Goal: Task Accomplishment & Management: Manage account settings

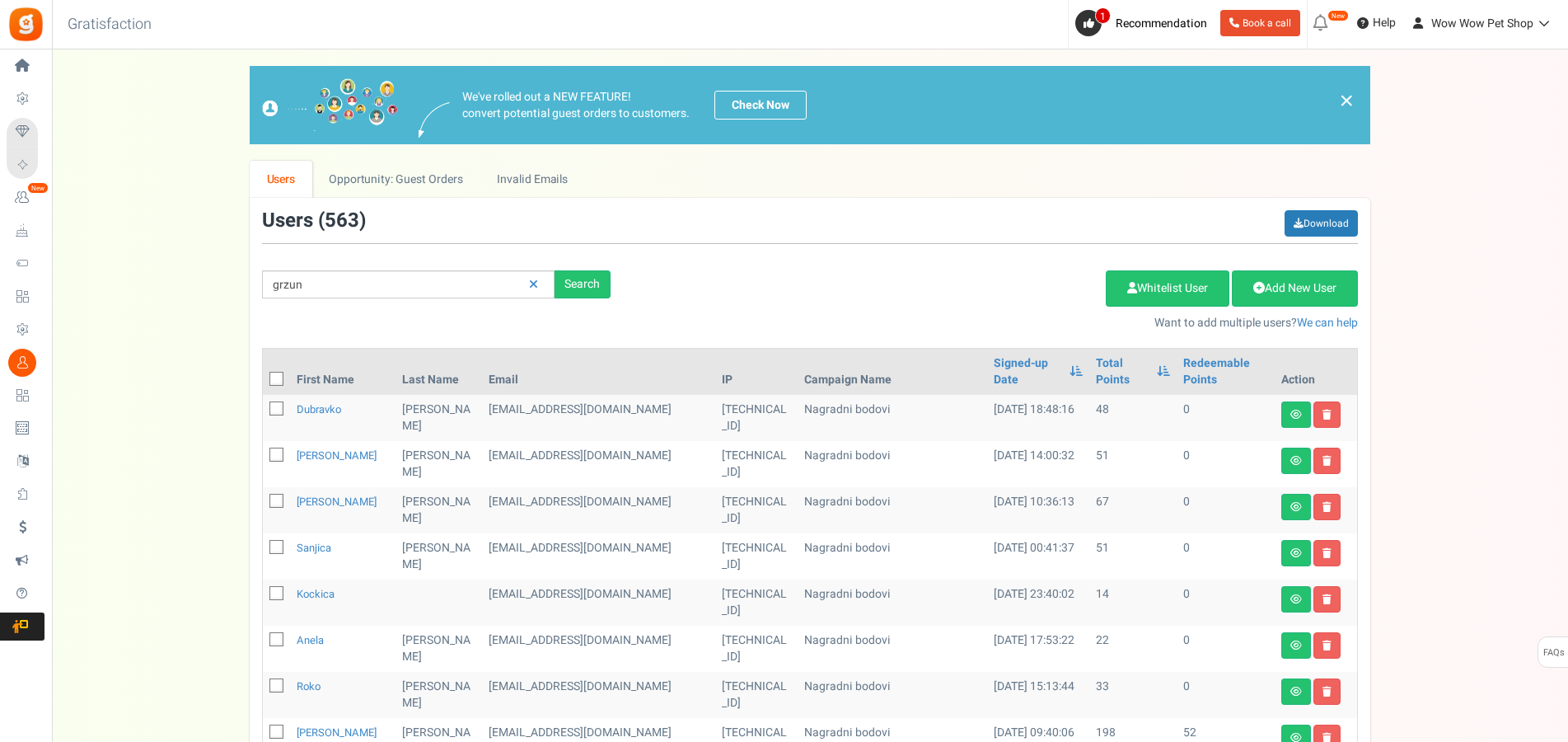
type input "grzun"
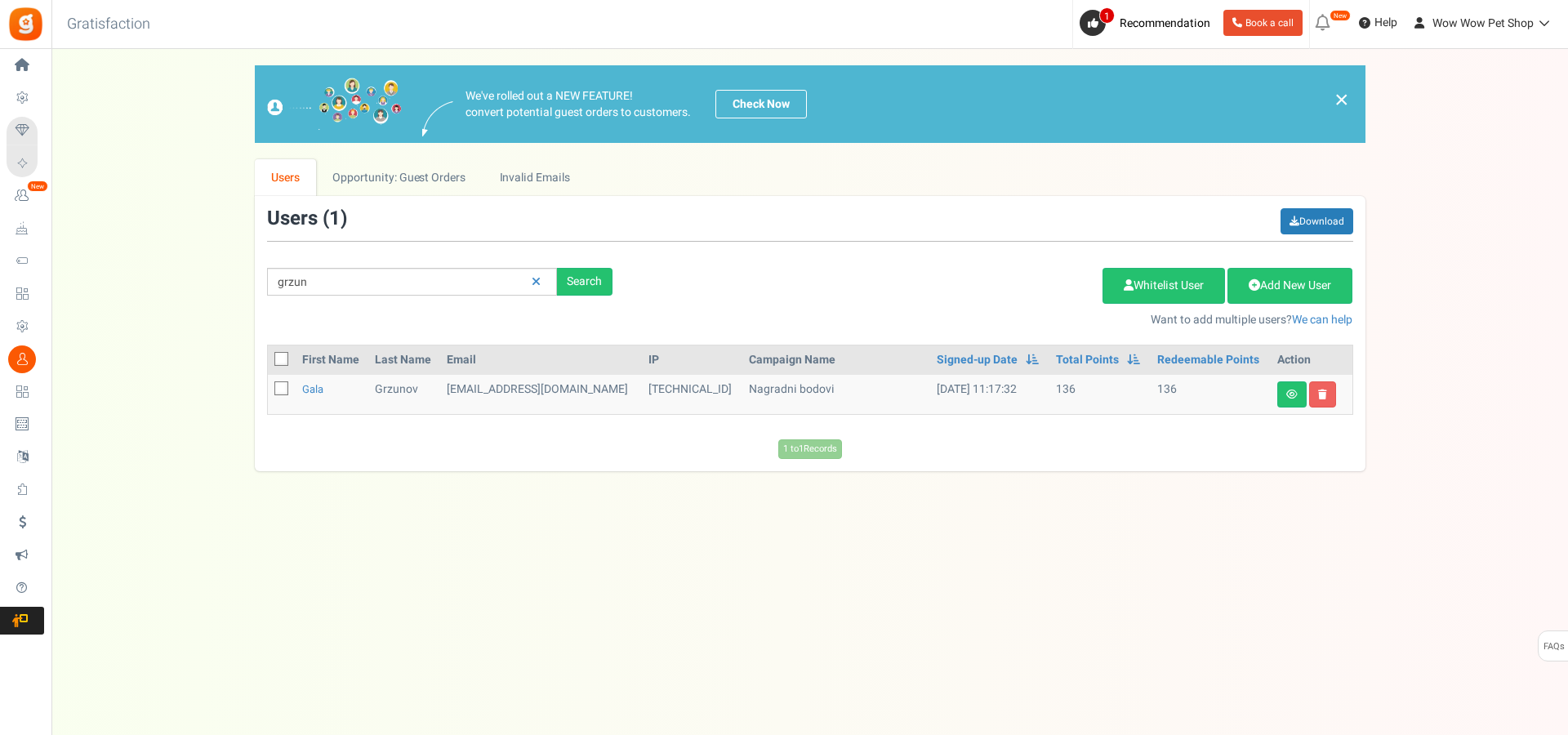
click at [312, 398] on td "Gala" at bounding box center [332, 395] width 73 height 39
click at [312, 394] on link "Gala" at bounding box center [313, 389] width 21 height 15
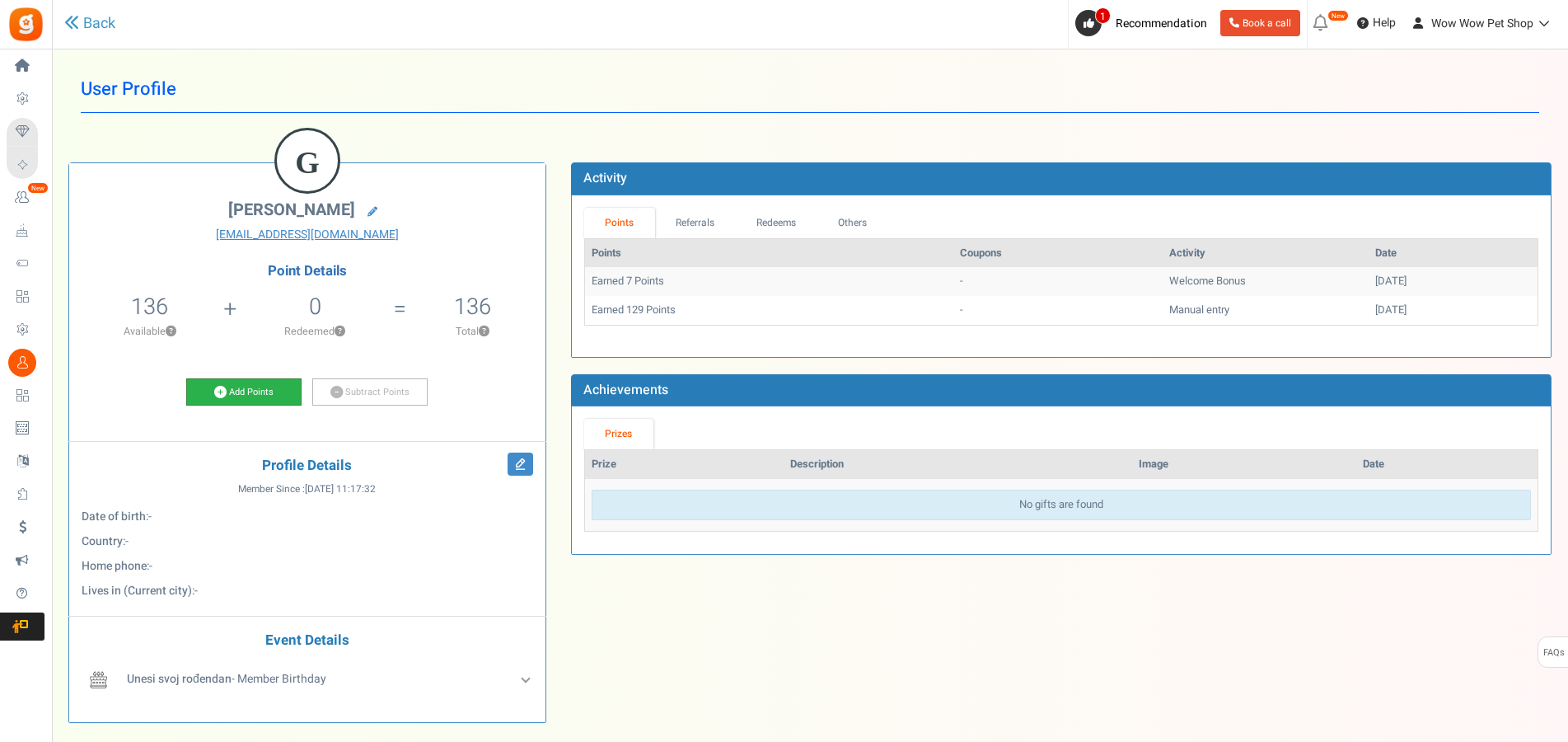
click at [243, 397] on link "Add Points" at bounding box center [243, 392] width 115 height 28
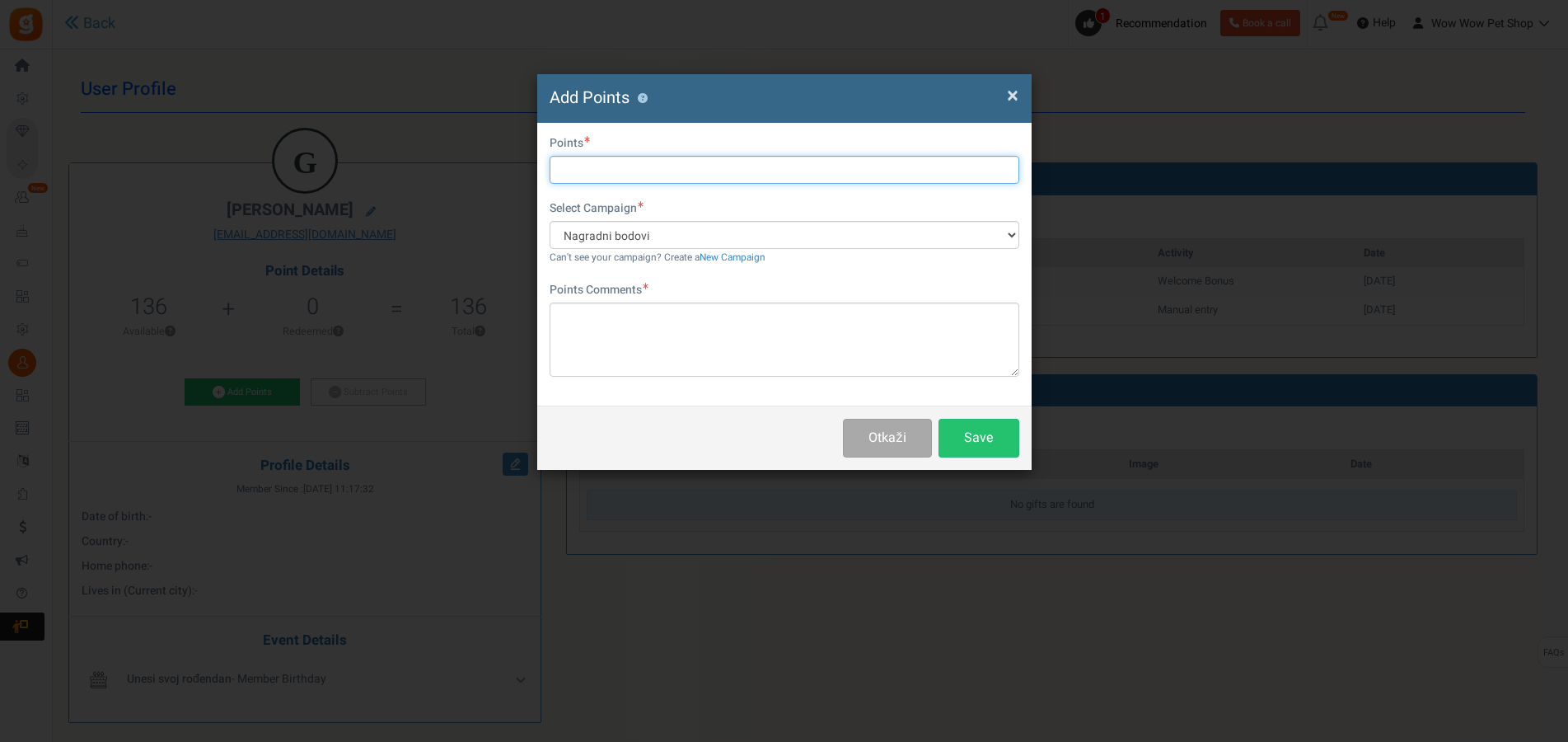
click at [601, 169] on input "text" at bounding box center [784, 170] width 470 height 28
type input "92"
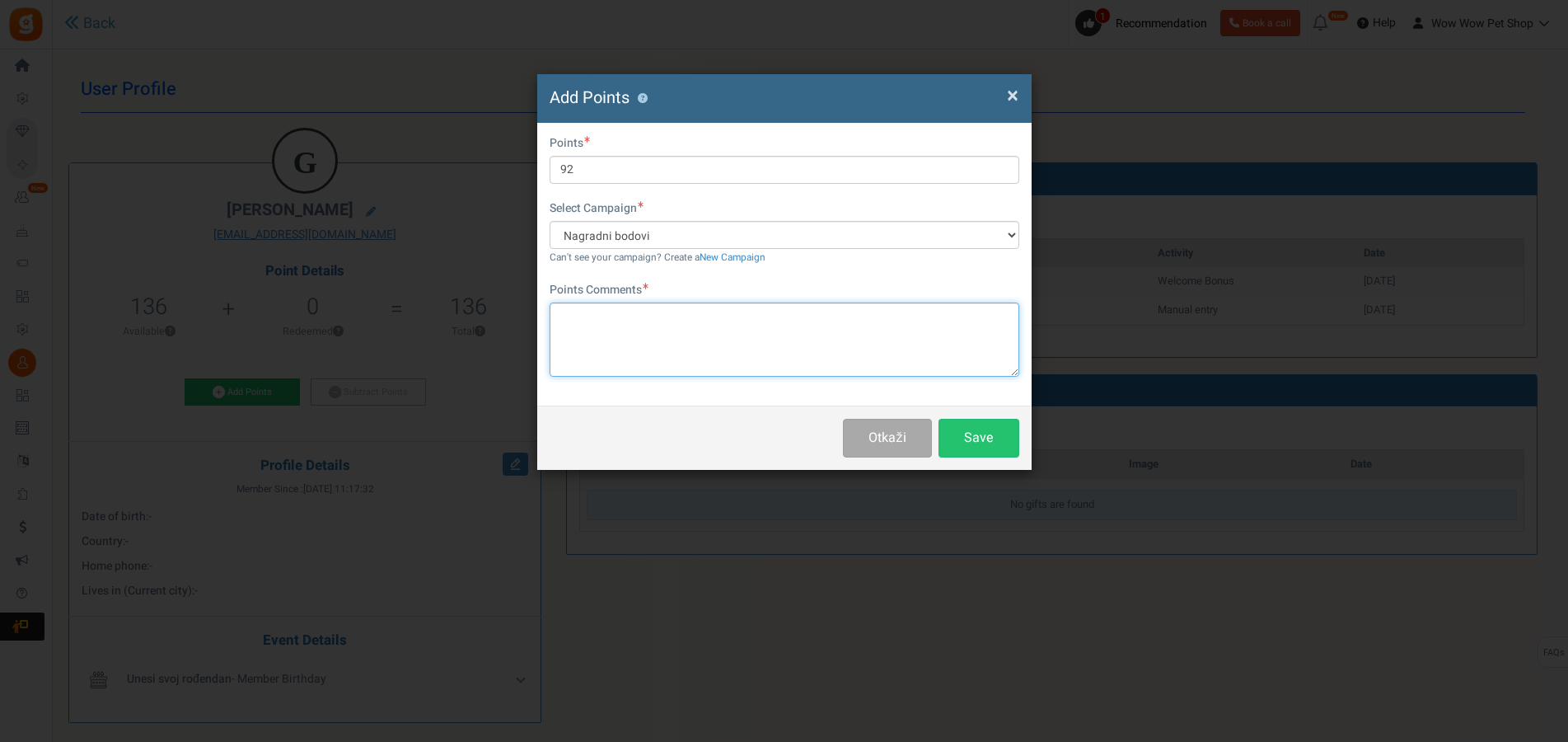
click at [721, 326] on textarea at bounding box center [784, 339] width 470 height 74
paste textarea "1330"
type textarea "Račun br. 1330"
click at [971, 434] on button "Save" at bounding box center [979, 438] width 81 height 38
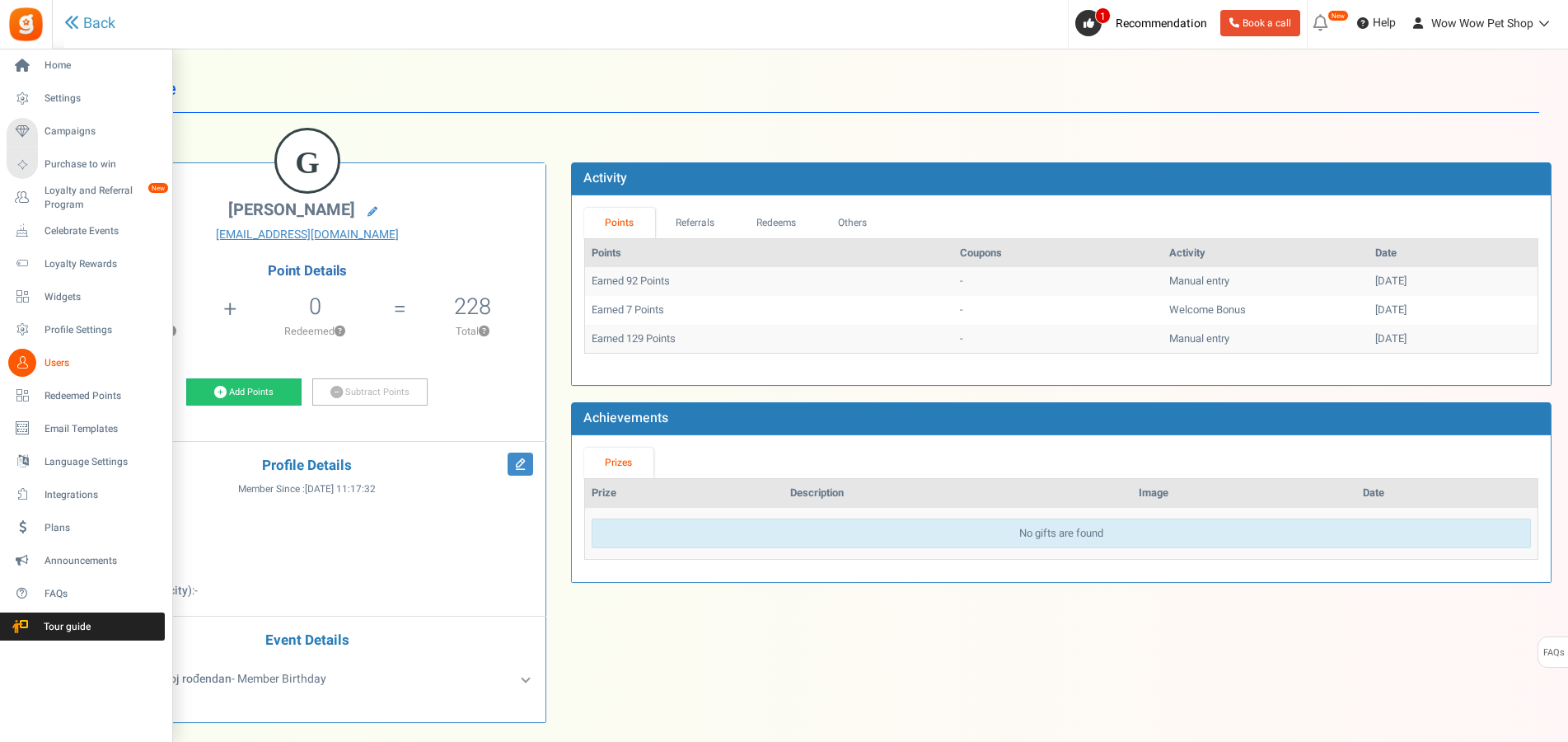
click at [22, 362] on icon at bounding box center [22, 362] width 28 height 28
